Goal: Find specific page/section: Find specific page/section

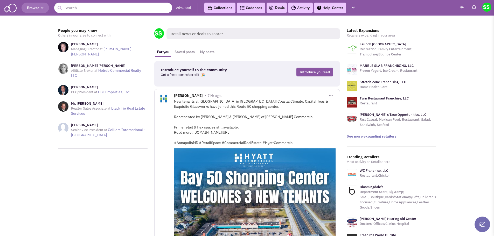
click at [182, 8] on link "Advanced" at bounding box center [183, 7] width 15 height 5
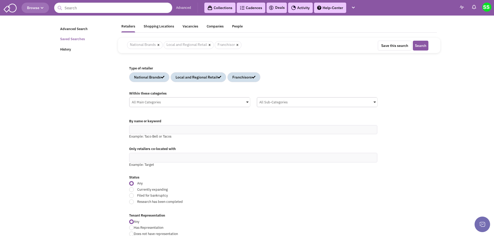
click at [86, 37] on link "Saved Searches" at bounding box center [86, 39] width 58 height 10
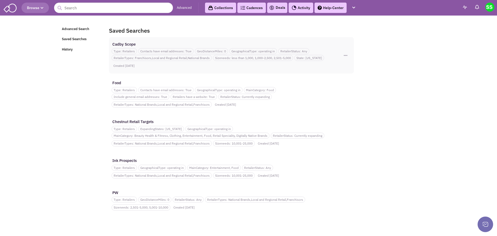
click at [134, 65] on div "Created 9/5/2025" at bounding box center [124, 66] width 25 height 8
